Goal: Task Accomplishment & Management: Use online tool/utility

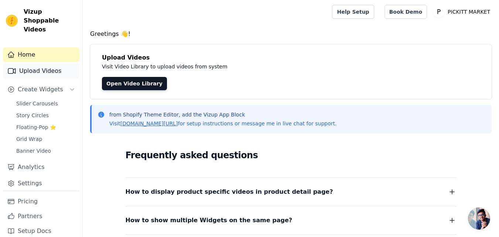
click at [52, 64] on link "Upload Videos" at bounding box center [41, 71] width 76 height 15
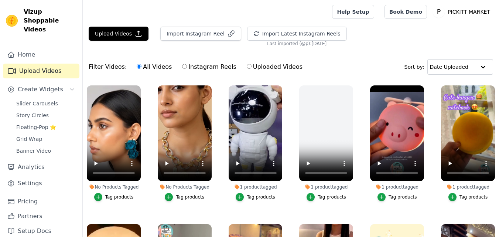
click at [116, 30] on button "Upload Videos" at bounding box center [119, 34] width 60 height 14
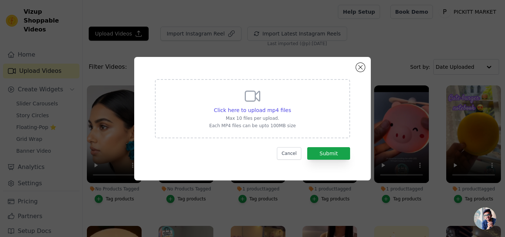
click at [263, 117] on p "Max 10 files per upload." at bounding box center [252, 118] width 86 height 6
click at [290, 106] on input "Click here to upload mp4 files Max 10 files per upload. Each MP4 files can be u…" at bounding box center [290, 106] width 0 height 0
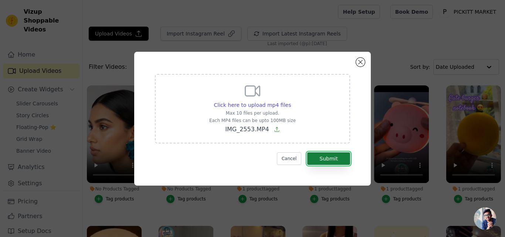
click at [327, 158] on button "Submit" at bounding box center [328, 158] width 43 height 13
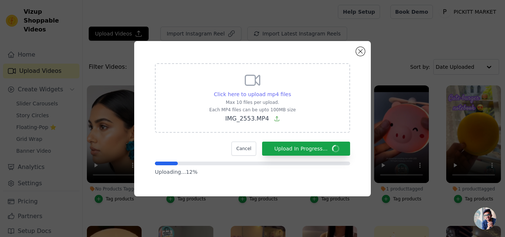
click at [253, 96] on span "Click here to upload mp4 files" at bounding box center [252, 94] width 77 height 6
click at [290, 90] on input "Click here to upload mp4 files Max 10 files per upload. Each MP4 files can be u…" at bounding box center [290, 90] width 0 height 0
type input "C:\fakepath\PENDANT.mp4"
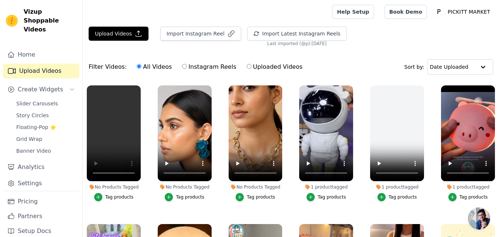
click at [114, 196] on div "Tag products" at bounding box center [119, 197] width 28 height 6
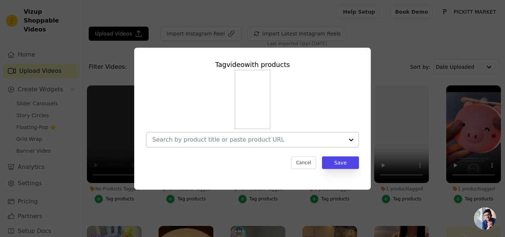
click at [224, 143] on input "No Products Tagged Tag video with products Cancel Save Tag products" at bounding box center [247, 139] width 191 height 7
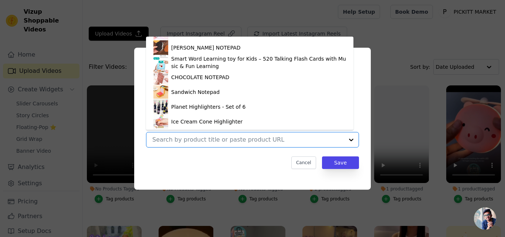
scroll to position [121, 0]
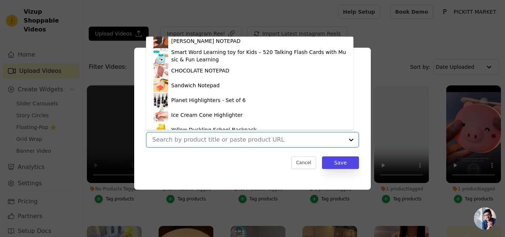
click at [245, 141] on input "No Products Tagged Tag video with products Cute Silicone Pear LED Night Lamp Si…" at bounding box center [247, 139] width 191 height 7
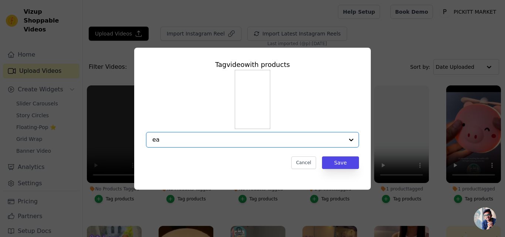
type input "ear"
click at [152, 140] on div "No options Option undefined, selected. ear" at bounding box center [252, 140] width 213 height 16
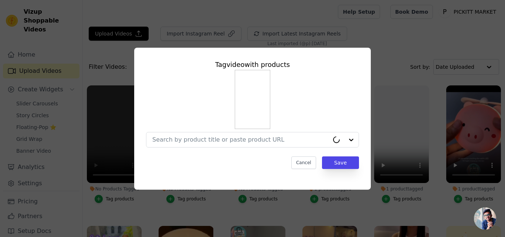
click at [144, 208] on div "Tag video with products Cancel Save" at bounding box center [252, 118] width 505 height 237
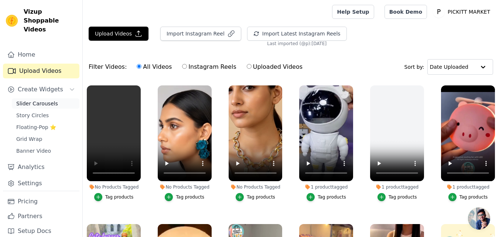
click at [41, 100] on span "Slider Carousels" at bounding box center [37, 103] width 42 height 7
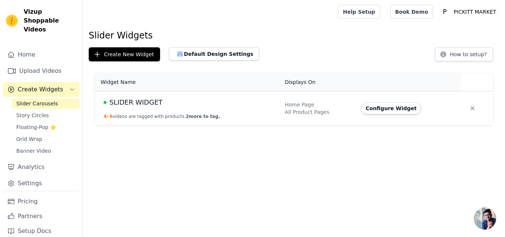
click at [168, 112] on td "SLIDER WIDGET 4 / 6 videos are tagged with products. 2 more to tag." at bounding box center [187, 108] width 185 height 34
click at [387, 107] on button "Configure Widget" at bounding box center [391, 108] width 60 height 12
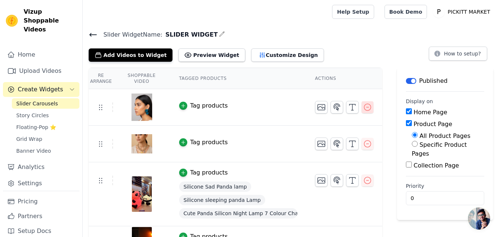
click at [367, 107] on icon "button" at bounding box center [367, 107] width 9 height 9
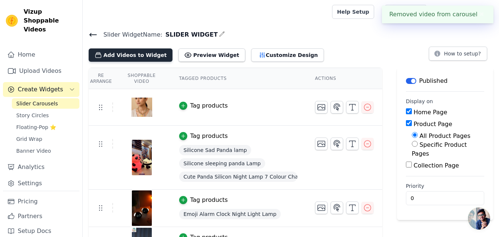
click at [137, 55] on button "Add Videos to Widget" at bounding box center [131, 54] width 84 height 13
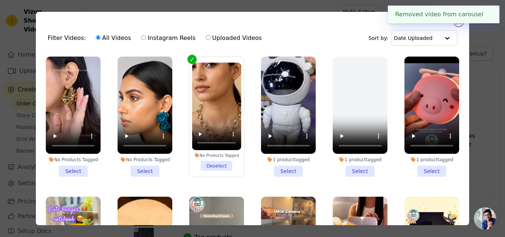
click at [68, 164] on li "No Products Tagged Select" at bounding box center [73, 117] width 55 height 120
click at [0, 0] on input "No Products Tagged Select" at bounding box center [0, 0] width 0 height 0
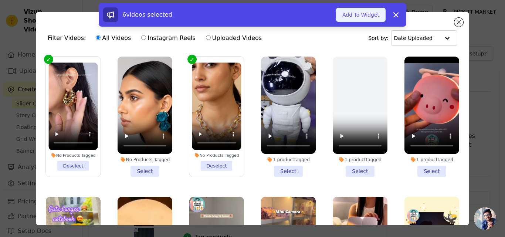
click at [365, 14] on button "Add To Widget" at bounding box center [360, 15] width 49 height 14
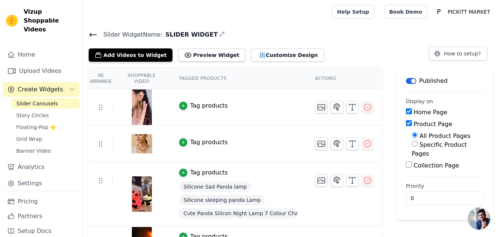
click at [200, 106] on div "Tag products" at bounding box center [209, 105] width 38 height 9
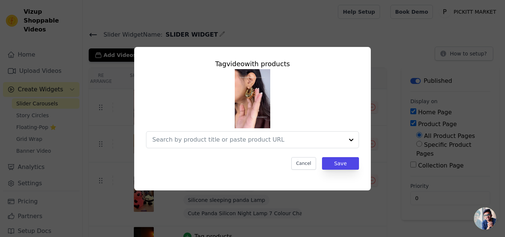
click at [389, 51] on div "Tag video with products Cancel Save" at bounding box center [252, 118] width 481 height 167
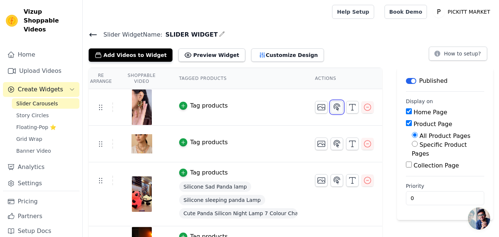
click at [338, 106] on icon "button" at bounding box center [337, 106] width 6 height 7
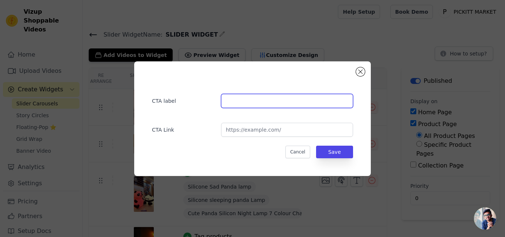
click at [275, 100] on input "text" at bounding box center [287, 101] width 132 height 14
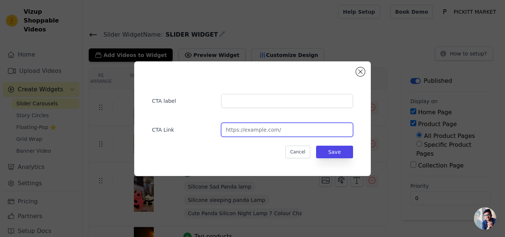
click at [264, 128] on input "url" at bounding box center [287, 130] width 132 height 14
paste input "https://pickittmarket.com/collections/bloom-elegance"
type input "https://pickittmarket.com/collections/bloom-elegance"
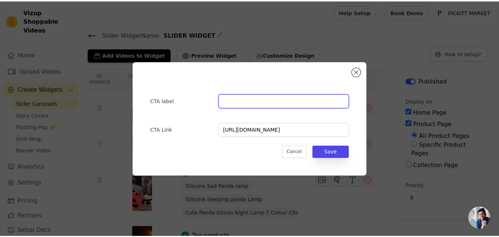
scroll to position [0, 0]
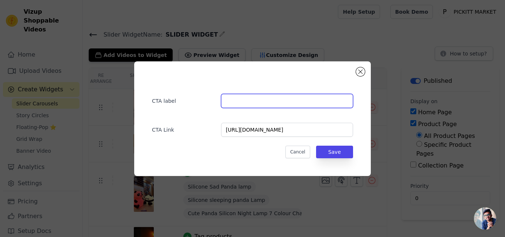
click at [273, 105] on input "text" at bounding box center [287, 101] width 132 height 14
type input "e"
click at [240, 101] on input "EARNINGS" at bounding box center [287, 101] width 132 height 14
type input "EARRINGS"
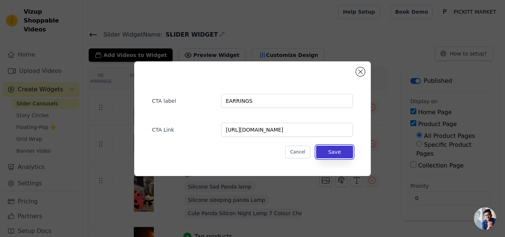
click at [338, 156] on button "Save" at bounding box center [334, 152] width 37 height 13
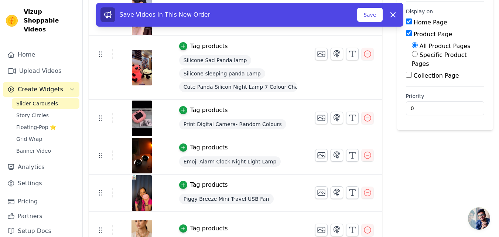
scroll to position [101, 0]
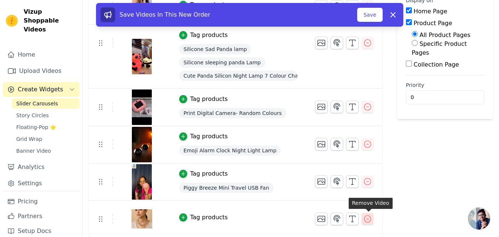
click at [372, 219] on icon "button" at bounding box center [367, 218] width 9 height 9
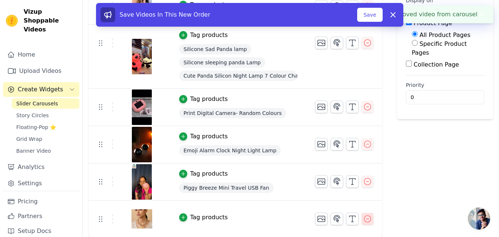
scroll to position [0, 0]
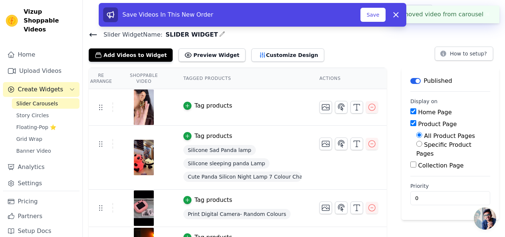
click at [367, 221] on html "Removed video from carousel ✖ Vizup Shoppable Videos Home Upload Videos Create …" at bounding box center [252, 169] width 505 height 338
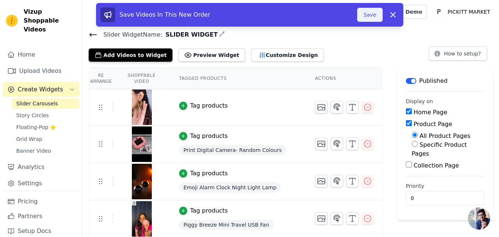
click at [364, 14] on button "Save" at bounding box center [369, 15] width 25 height 14
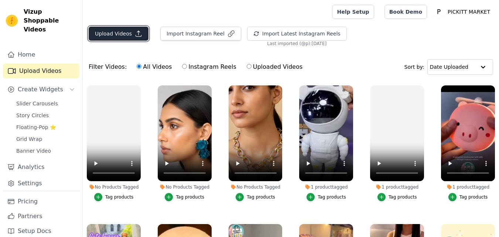
click at [120, 33] on button "Upload Videos" at bounding box center [119, 34] width 60 height 14
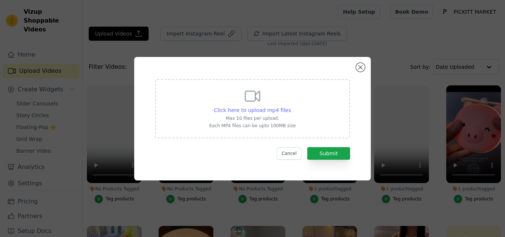
click at [262, 107] on span "Click here to upload mp4 files" at bounding box center [252, 110] width 77 height 6
click at [290, 106] on input "Click here to upload mp4 files Max 10 files per upload. Each MP4 files can be u…" at bounding box center [290, 106] width 0 height 0
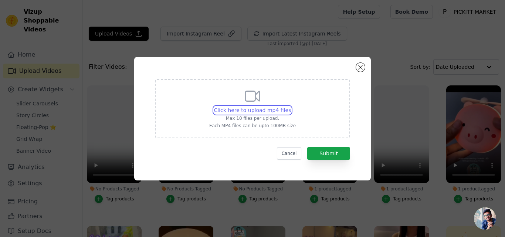
type input "C:\fakepath\PENDANT.mp4"
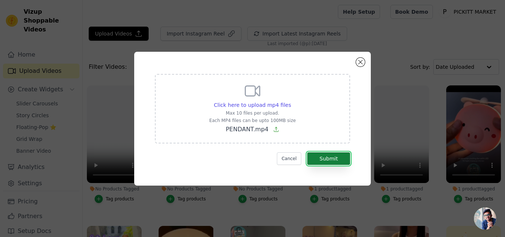
click at [322, 158] on button "Submit" at bounding box center [328, 158] width 43 height 13
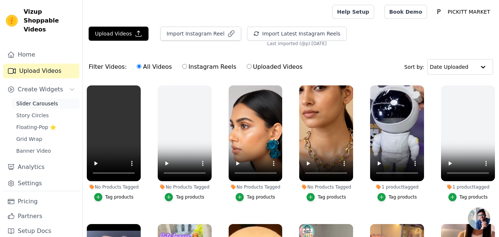
click at [44, 100] on span "Slider Carousels" at bounding box center [37, 103] width 42 height 7
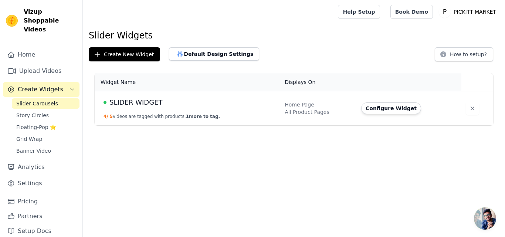
click at [231, 102] on div "SLIDER WIDGET" at bounding box center [189, 102] width 172 height 10
click at [43, 123] on span "Floating-Pop ⭐" at bounding box center [36, 126] width 40 height 7
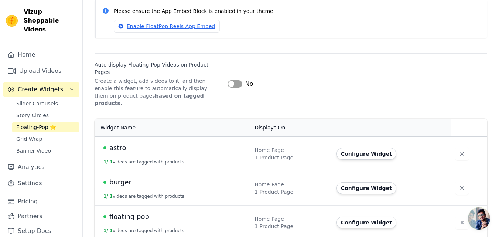
scroll to position [74, 0]
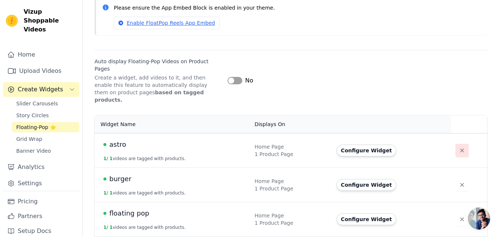
click at [462, 147] on icon "button" at bounding box center [461, 150] width 7 height 7
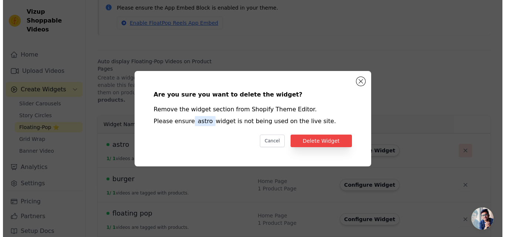
scroll to position [0, 0]
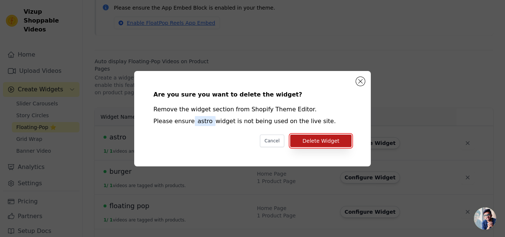
click at [312, 139] on button "Delete Widget" at bounding box center [320, 140] width 61 height 13
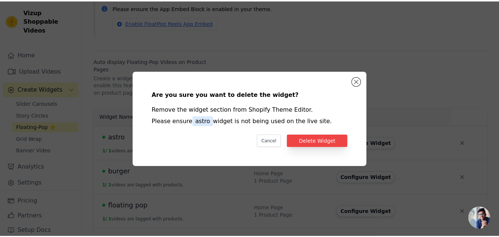
scroll to position [74, 0]
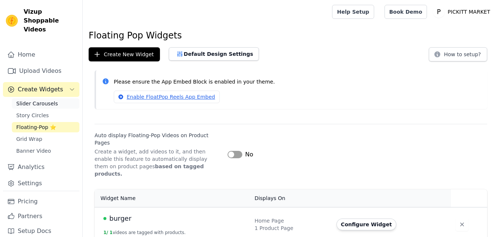
click at [45, 100] on span "Slider Carousels" at bounding box center [37, 103] width 42 height 7
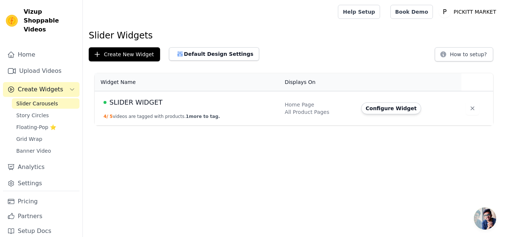
click at [338, 108] on div "All Product Pages" at bounding box center [318, 111] width 68 height 7
click at [397, 108] on button "Configure Widget" at bounding box center [391, 108] width 60 height 12
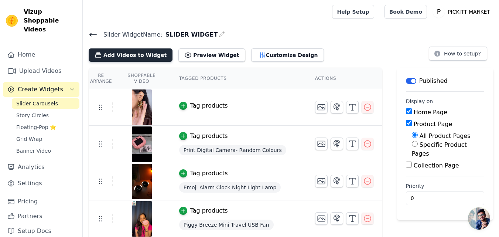
click at [138, 53] on button "Add Videos to Widget" at bounding box center [131, 54] width 84 height 13
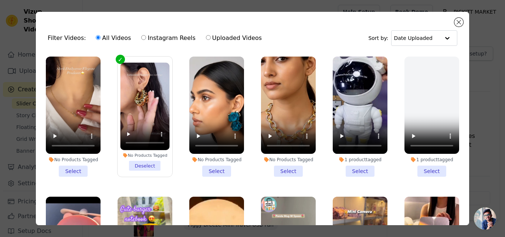
click at [75, 168] on li "No Products Tagged Select" at bounding box center [73, 117] width 55 height 120
click at [0, 0] on input "No Products Tagged Select" at bounding box center [0, 0] width 0 height 0
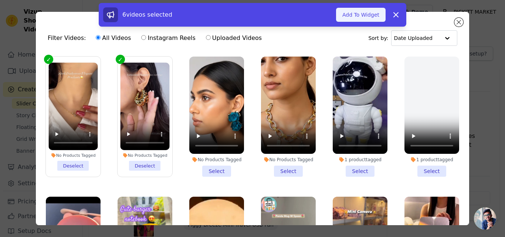
click at [362, 17] on button "Add To Widget" at bounding box center [360, 15] width 49 height 14
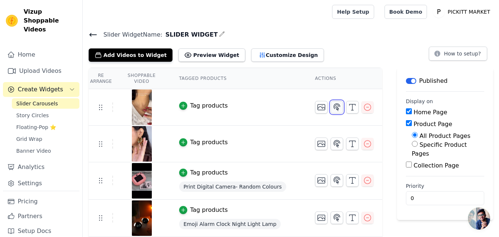
click at [337, 111] on button "button" at bounding box center [337, 107] width 13 height 13
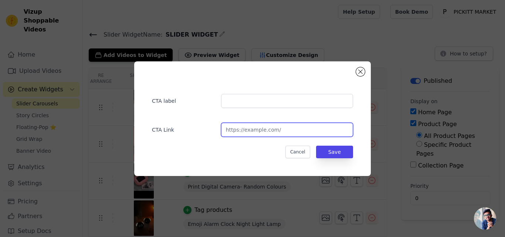
click at [281, 132] on input "url" at bounding box center [287, 130] width 132 height 14
paste input "[URL][DOMAIN_NAME]"
type input "[URL][DOMAIN_NAME]"
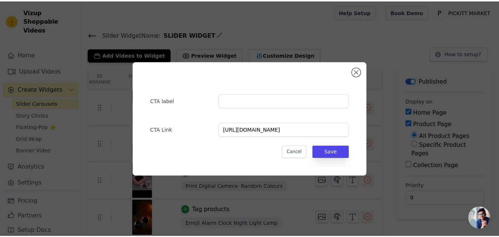
scroll to position [0, 0]
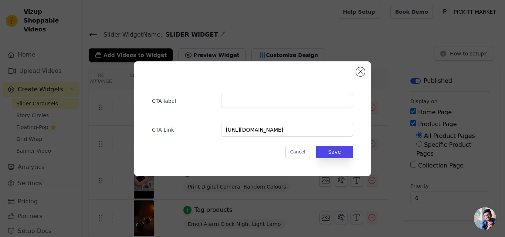
click at [284, 109] on div "CTA label CTA Link [URL][DOMAIN_NAME] Cancel Save" at bounding box center [252, 118] width 213 height 91
click at [285, 104] on input "text" at bounding box center [287, 101] width 132 height 14
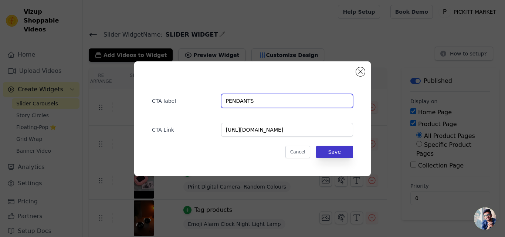
type input "PENDANTS"
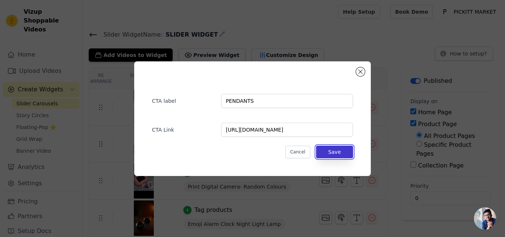
click at [328, 154] on button "Save" at bounding box center [334, 152] width 37 height 13
